Goal: Information Seeking & Learning: Learn about a topic

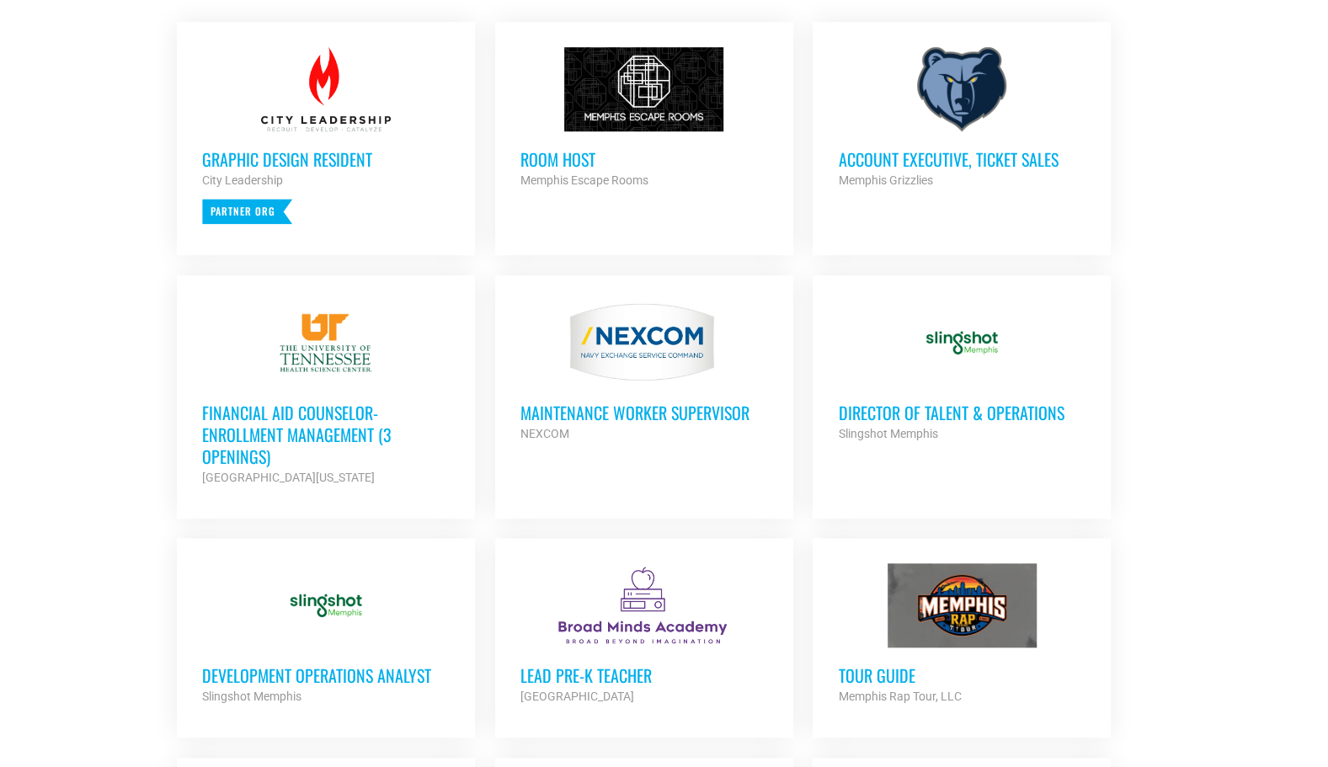
scroll to position [760, 0]
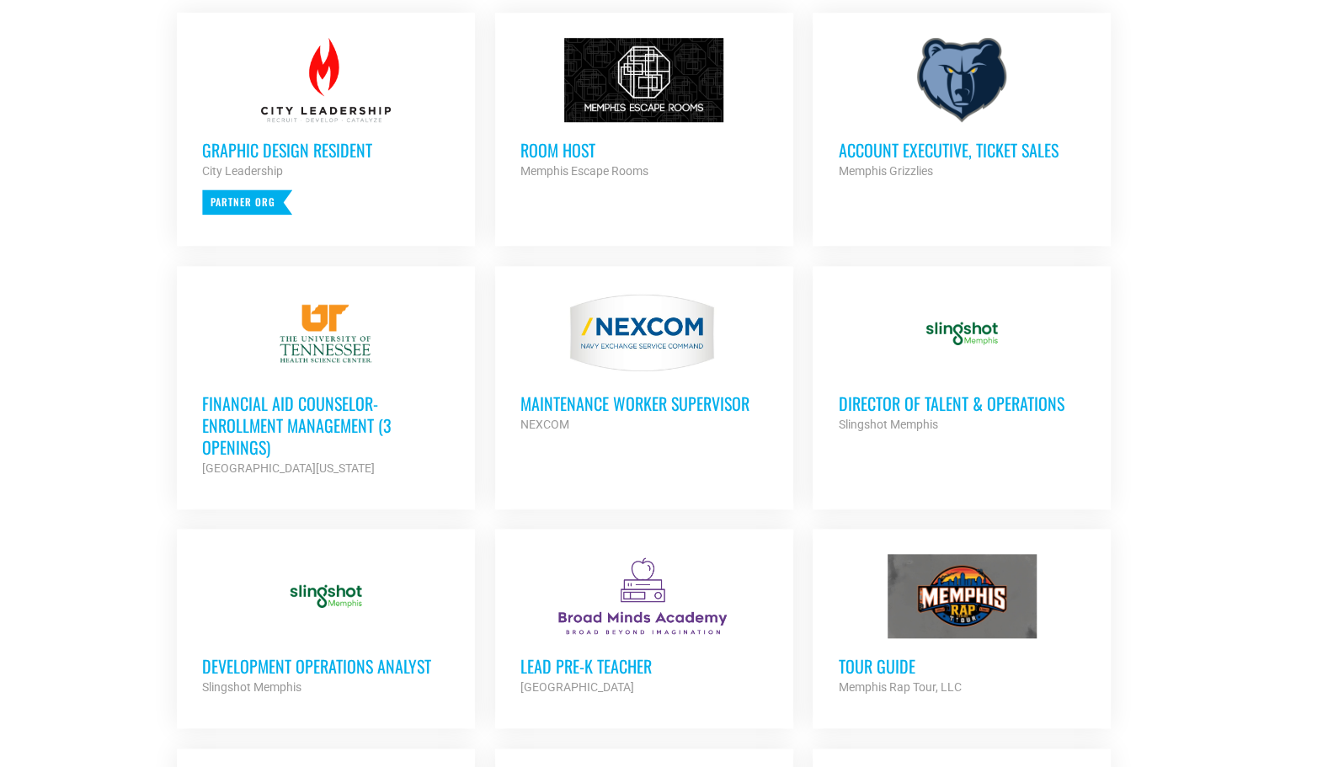
drag, startPoint x: 1018, startPoint y: 396, endPoint x: 1090, endPoint y: 395, distance: 72.4
click at [1018, 396] on h3 "Director of Talent & Operations" at bounding box center [962, 404] width 248 height 22
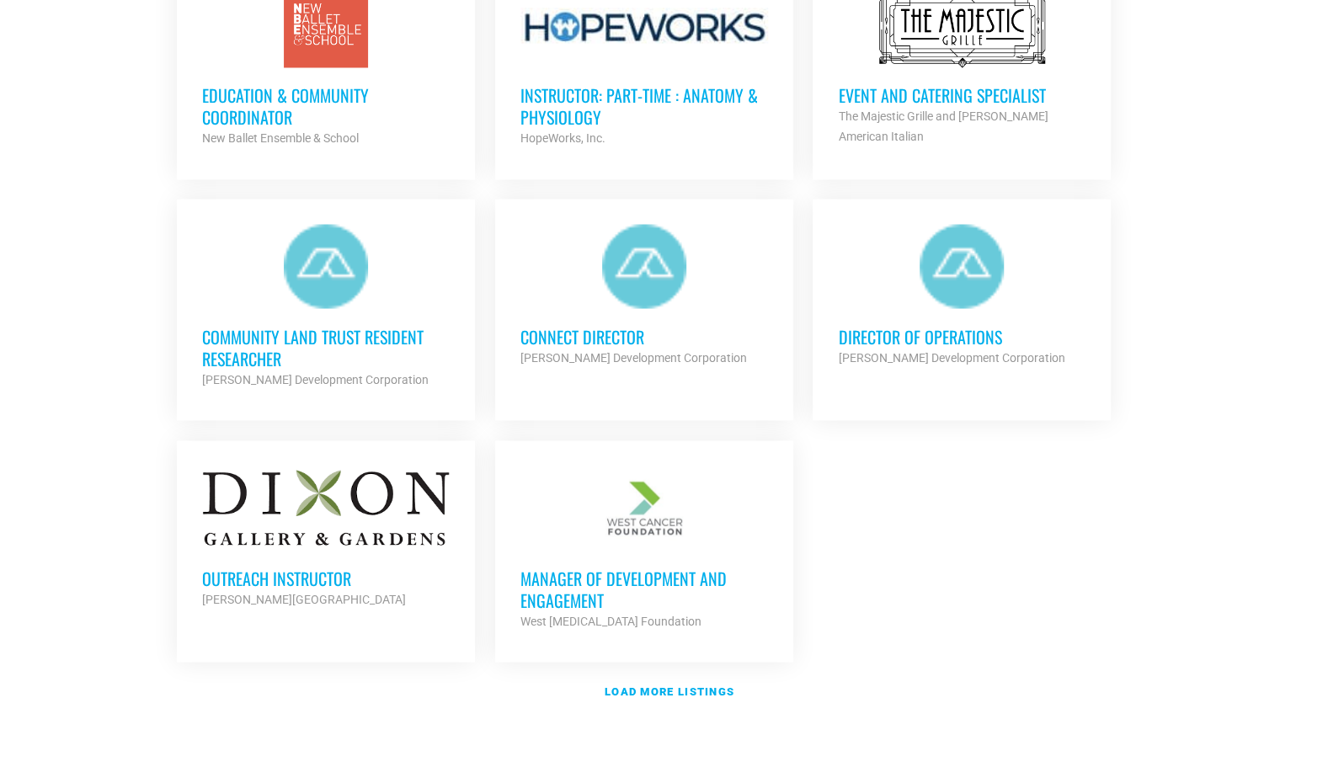
scroll to position [1799, 0]
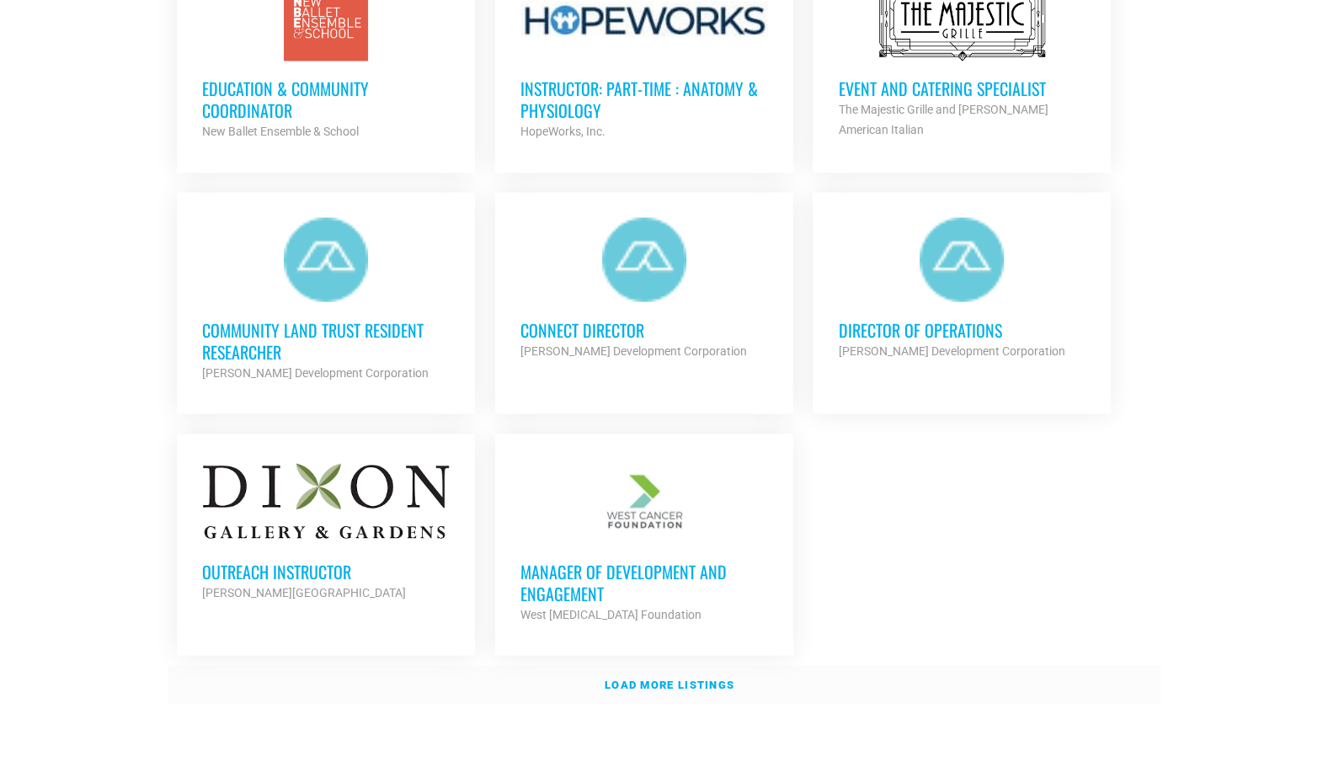
click at [711, 678] on strong "Load more listings" at bounding box center [670, 684] width 130 height 13
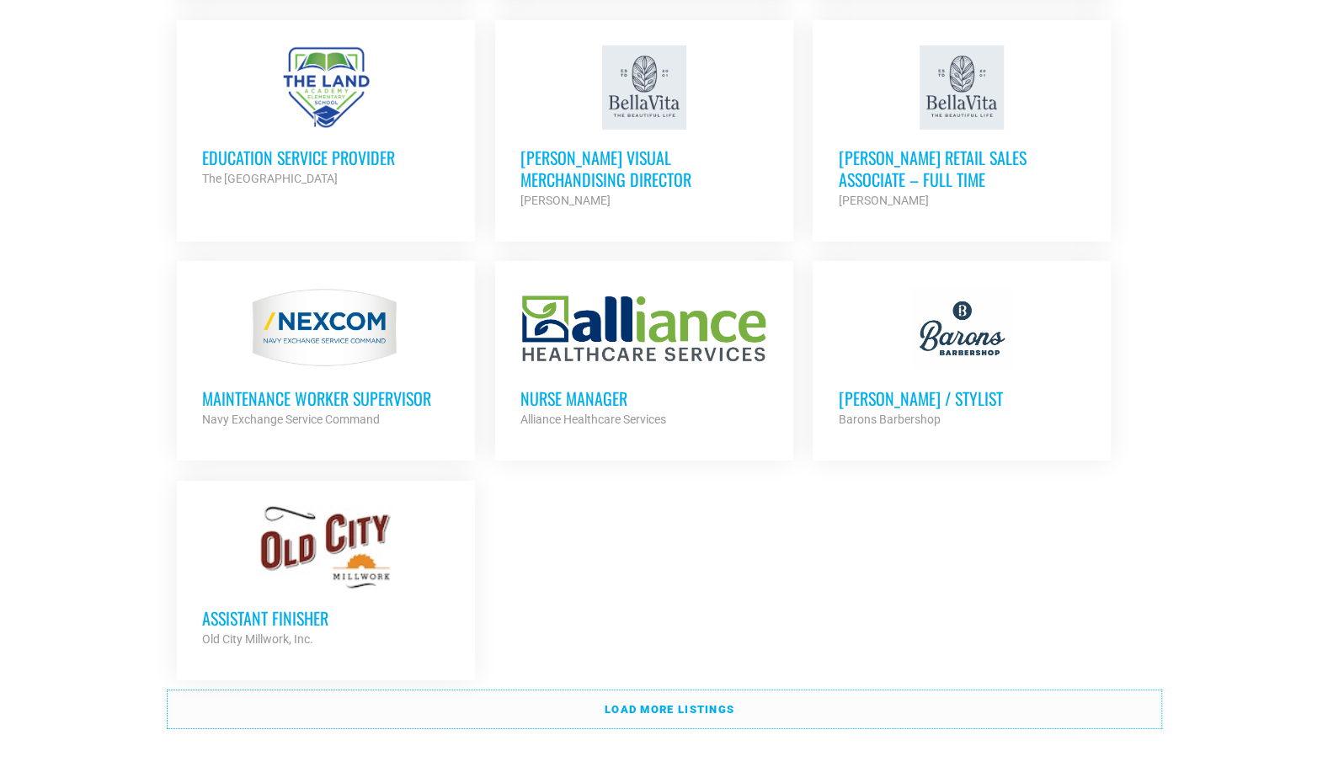
scroll to position [3443, 0]
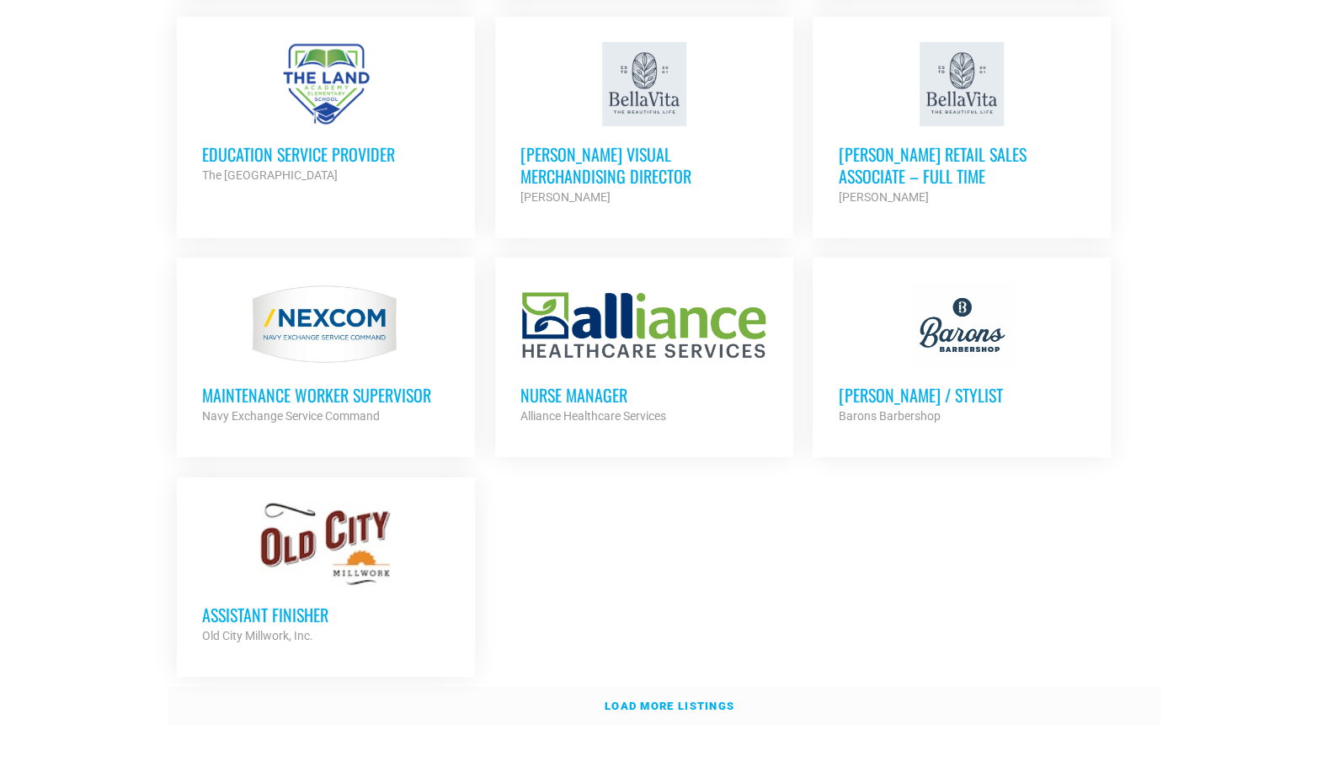
click at [683, 696] on link "Load more listings" at bounding box center [665, 706] width 994 height 39
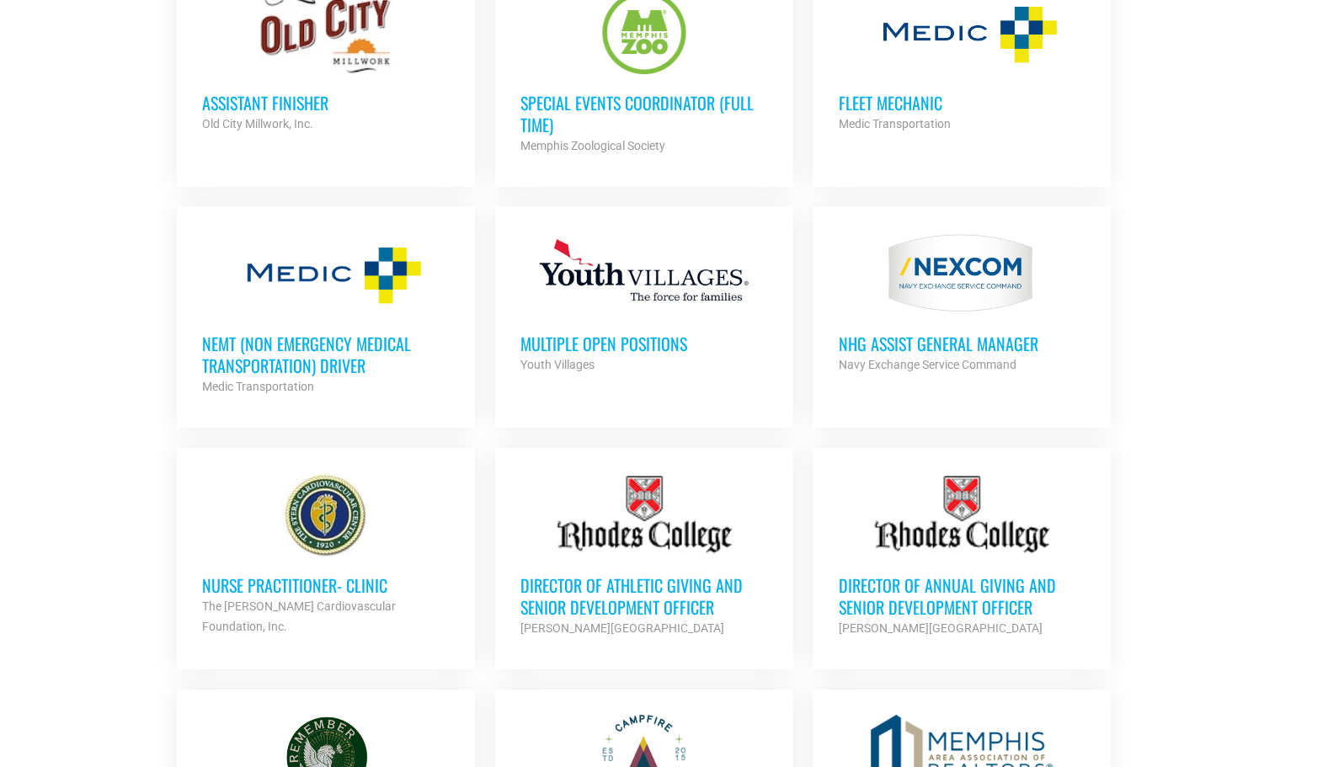
scroll to position [3957, 0]
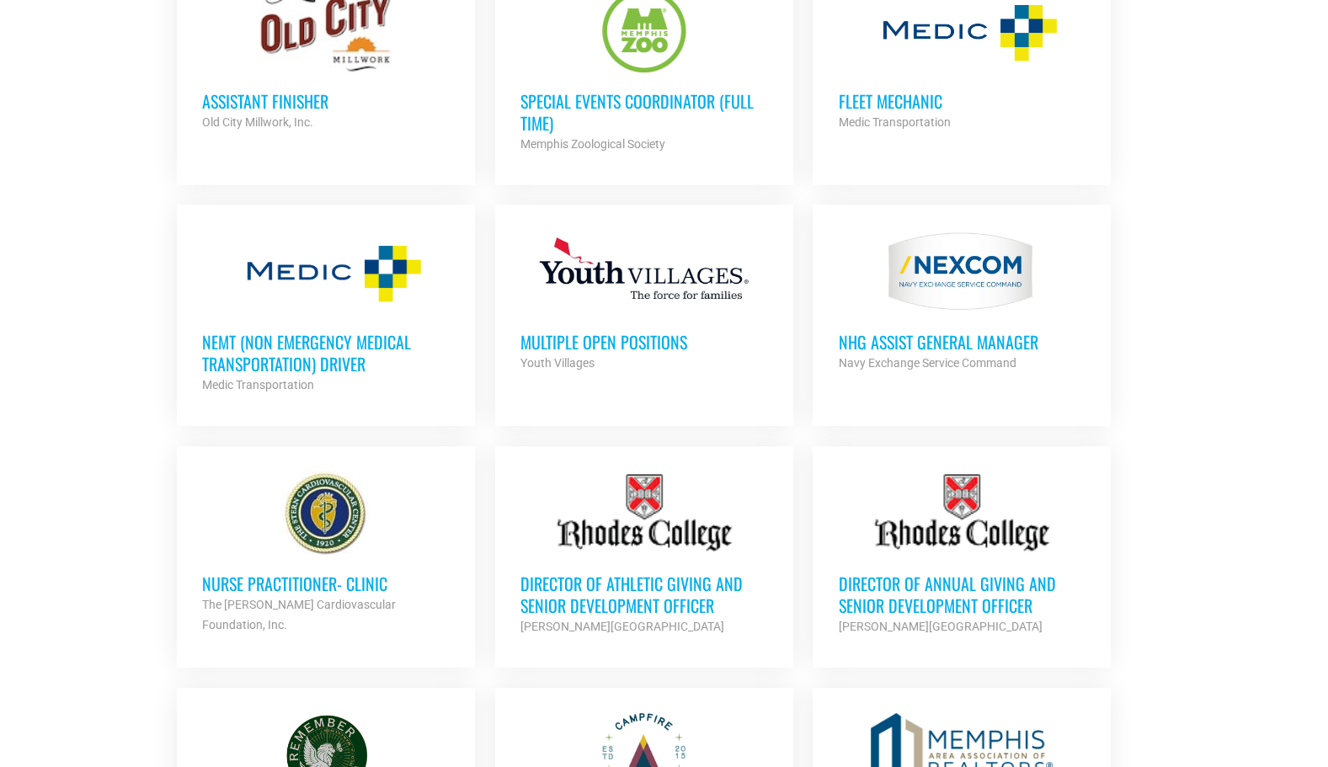
click at [618, 90] on h3 "Special Events Coordinator (Full Time)" at bounding box center [645, 112] width 248 height 44
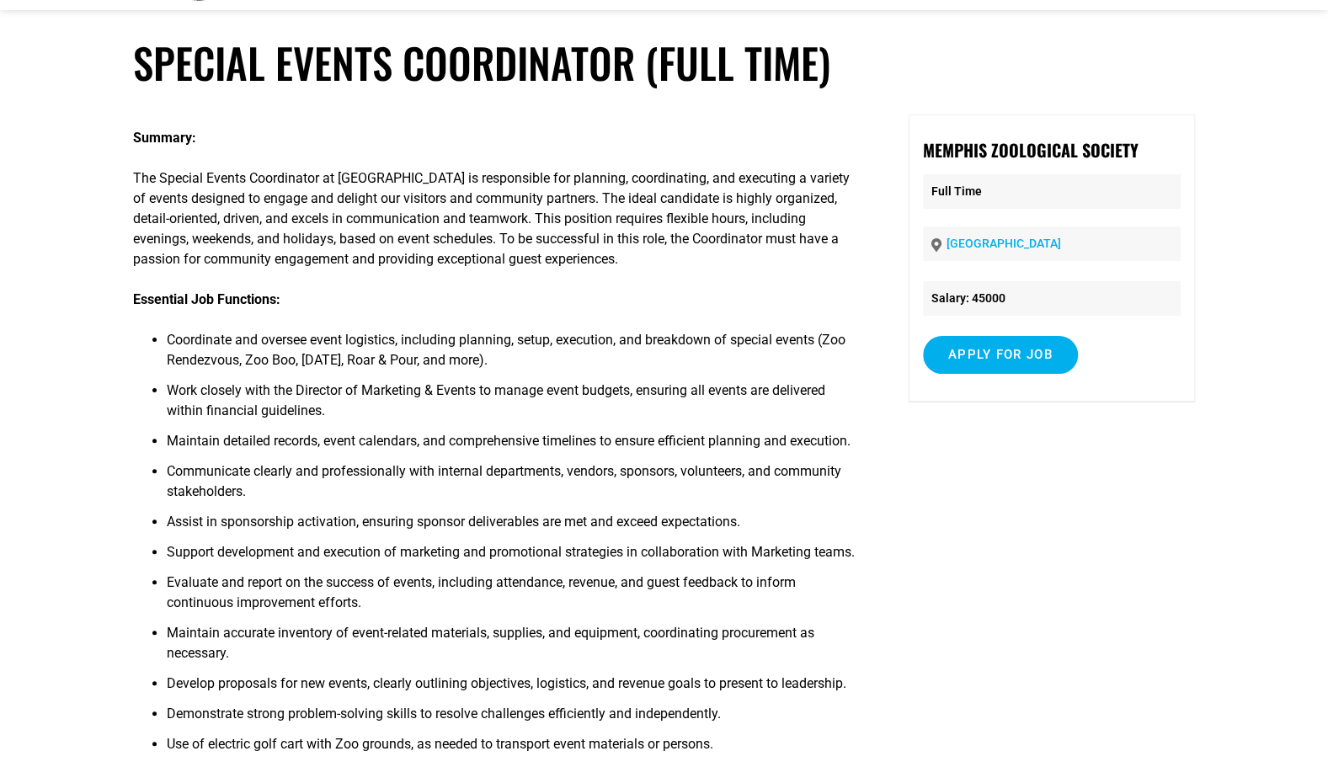
scroll to position [76, 0]
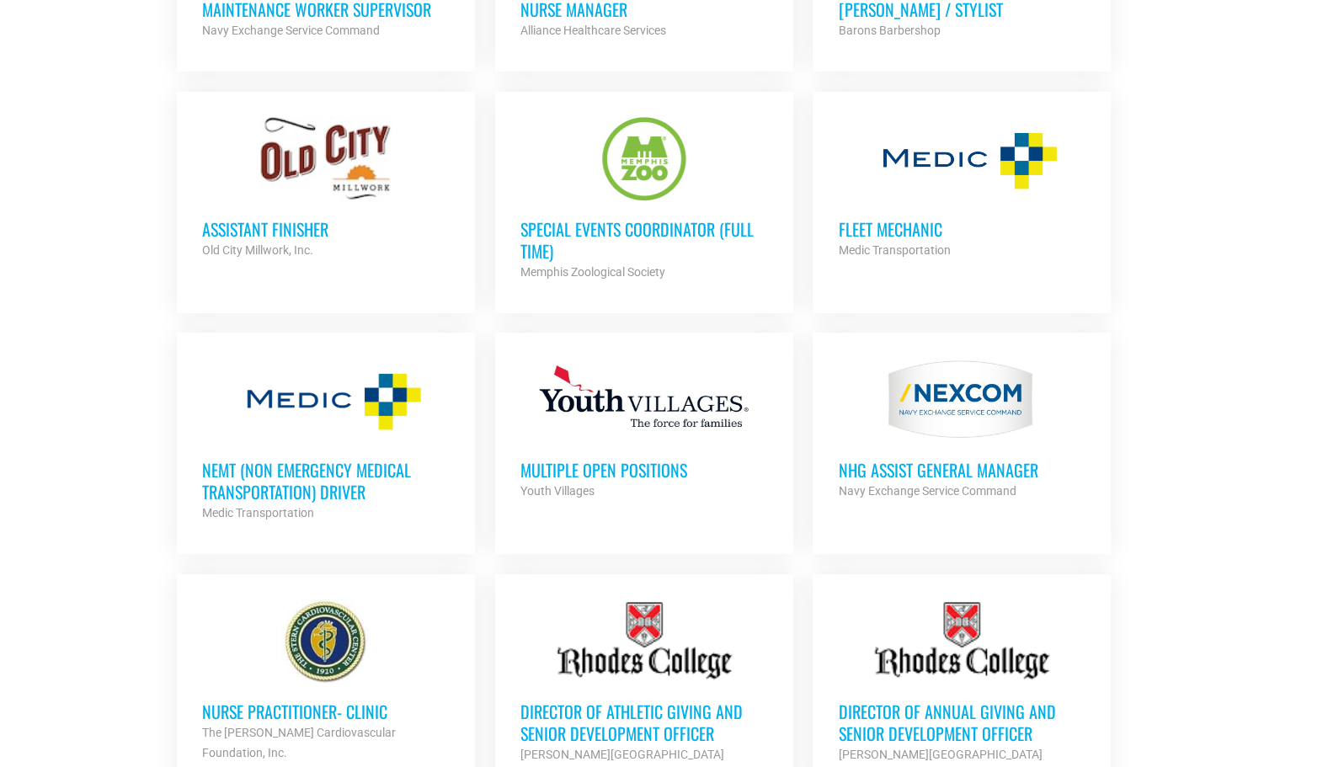
scroll to position [3780, 0]
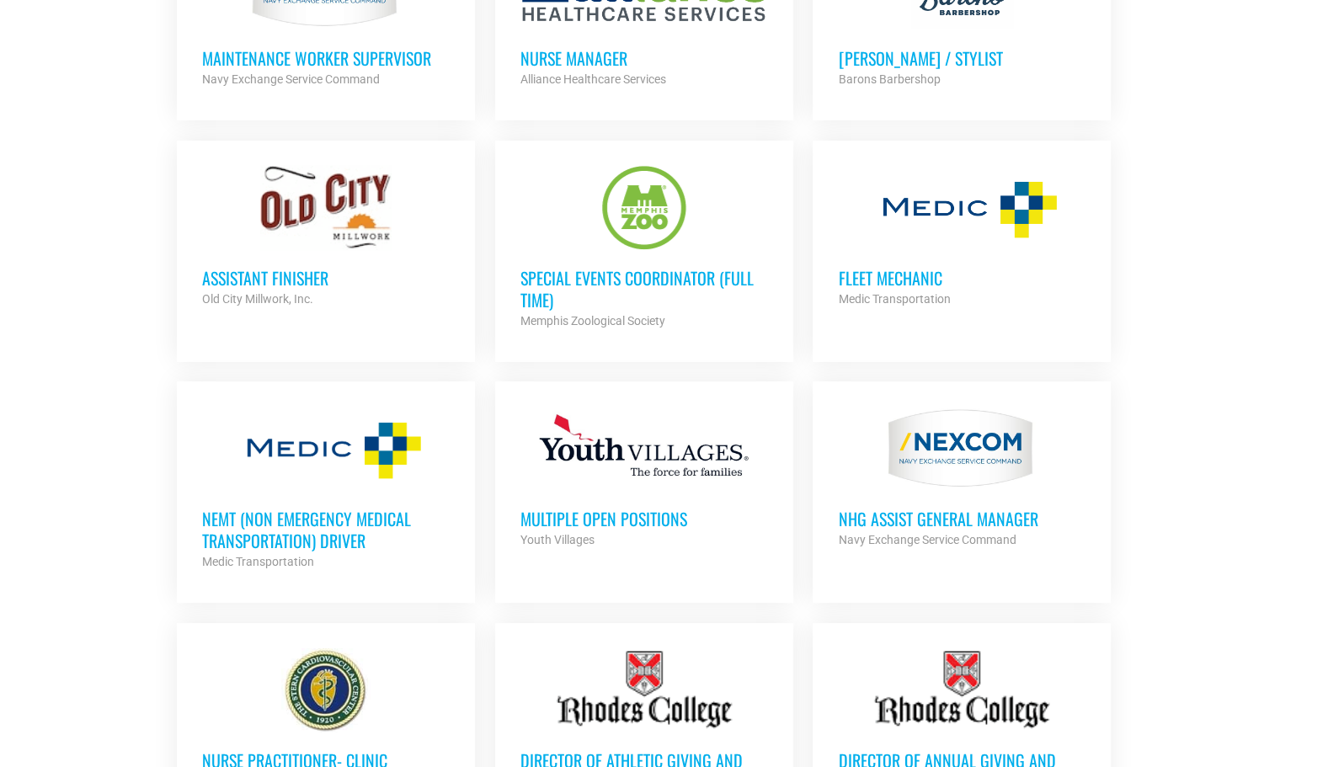
click at [644, 508] on h3 "Multiple Open Positions" at bounding box center [645, 519] width 248 height 22
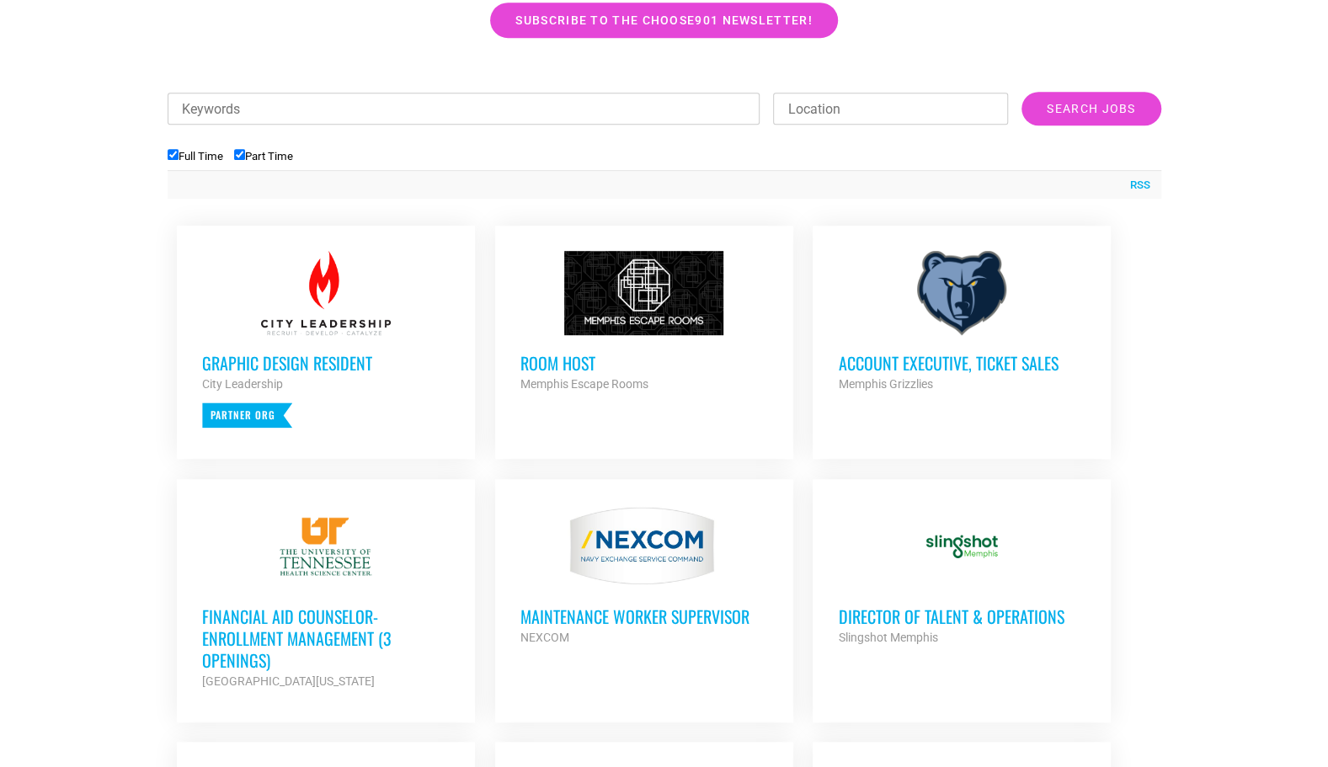
scroll to position [542, 0]
